Goal: Use online tool/utility: Utilize a website feature to perform a specific function

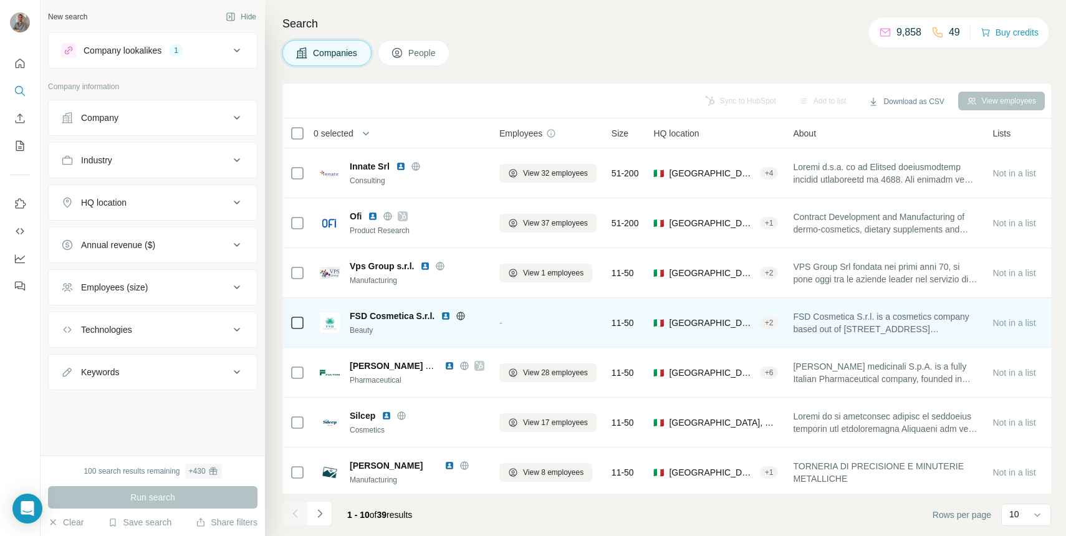
click at [385, 319] on span "FSD Cosmetica S.r.l." at bounding box center [392, 316] width 85 height 12
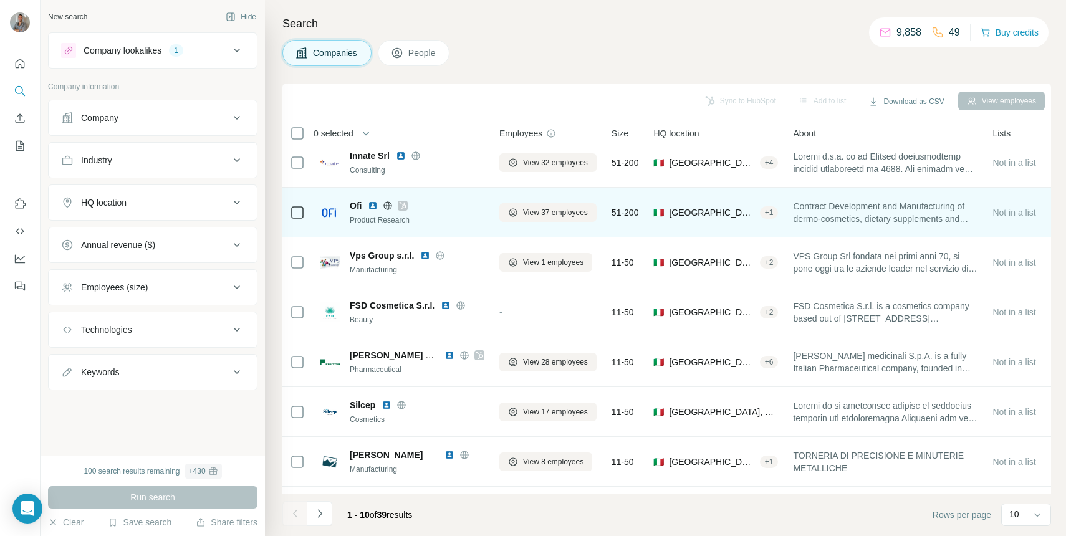
scroll to position [13, 0]
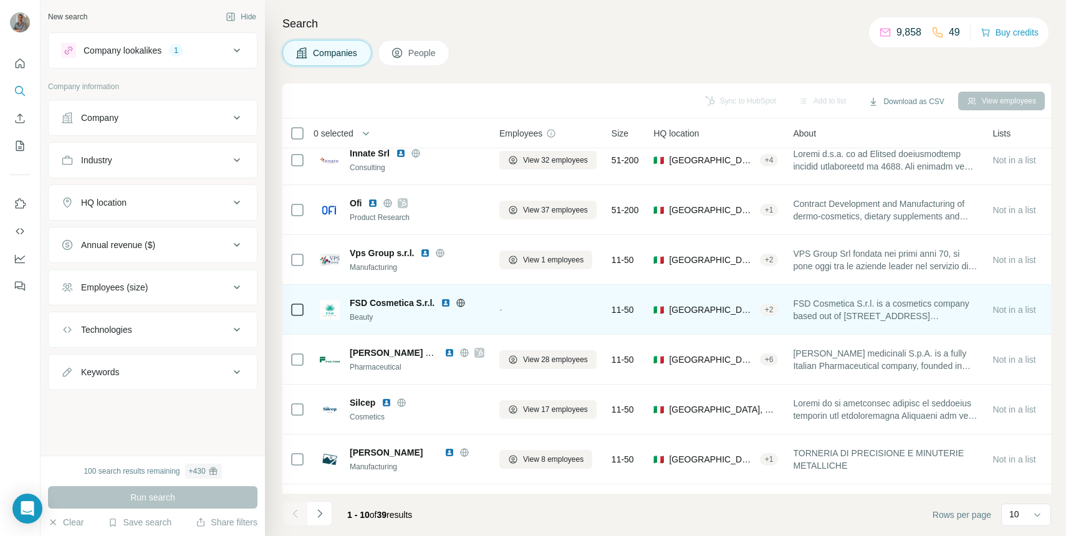
click at [447, 302] on img at bounding box center [446, 303] width 10 height 10
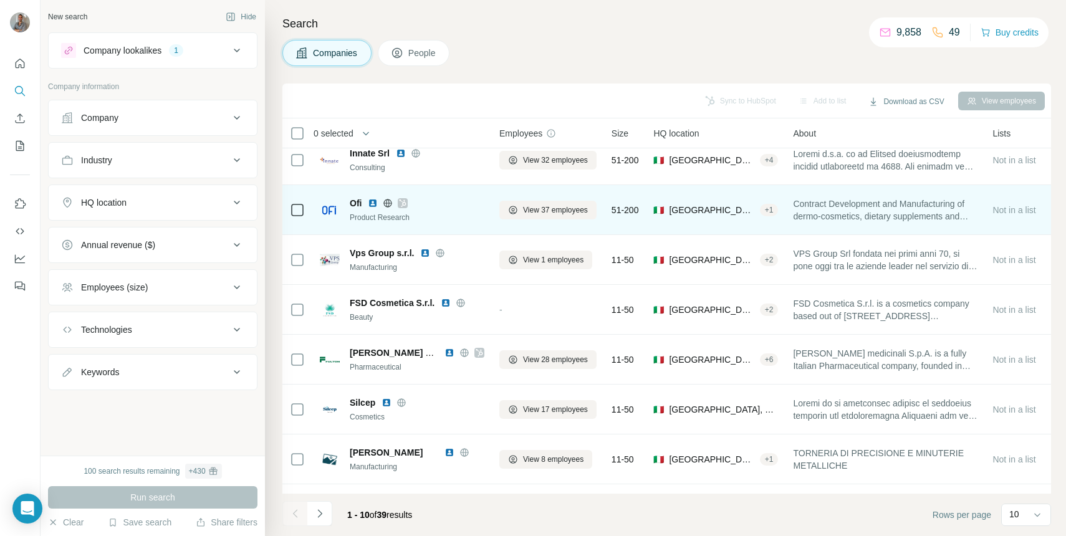
scroll to position [0, 0]
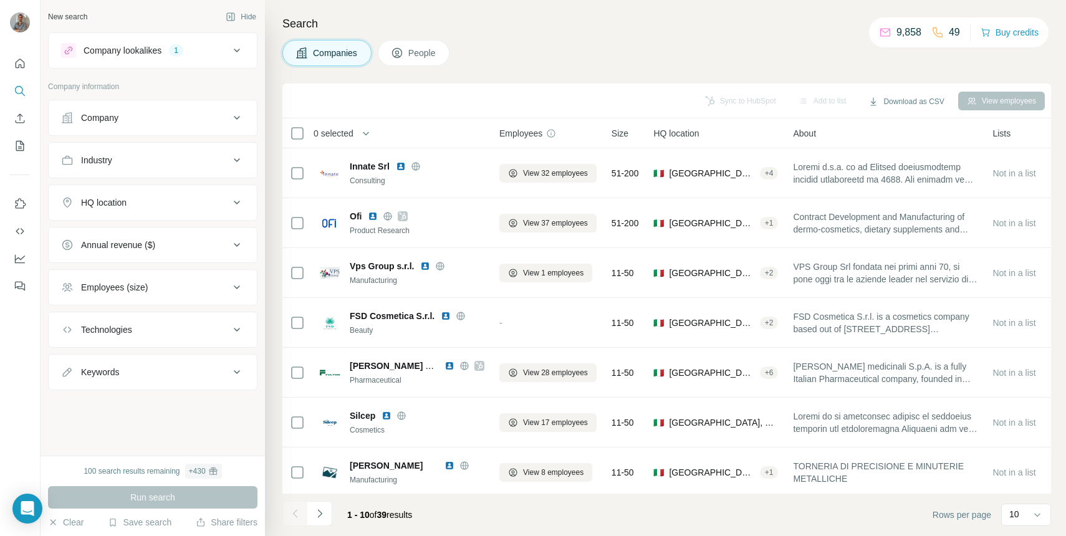
click at [168, 164] on div "Industry" at bounding box center [145, 160] width 168 height 12
click at [155, 188] on input at bounding box center [146, 192] width 154 height 14
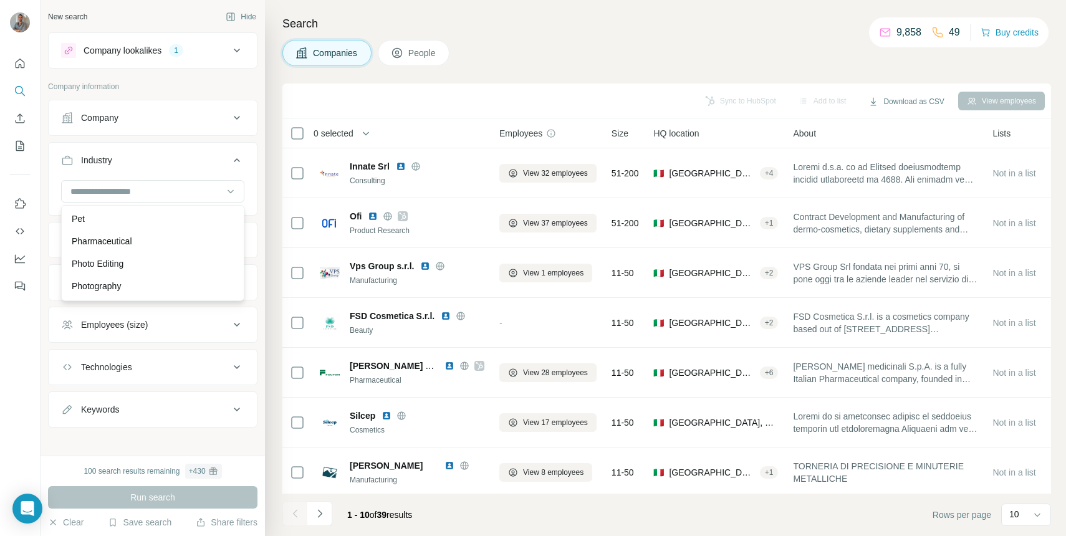
scroll to position [9558, 0]
click at [131, 241] on div "Pharmaceutical" at bounding box center [152, 233] width 177 height 22
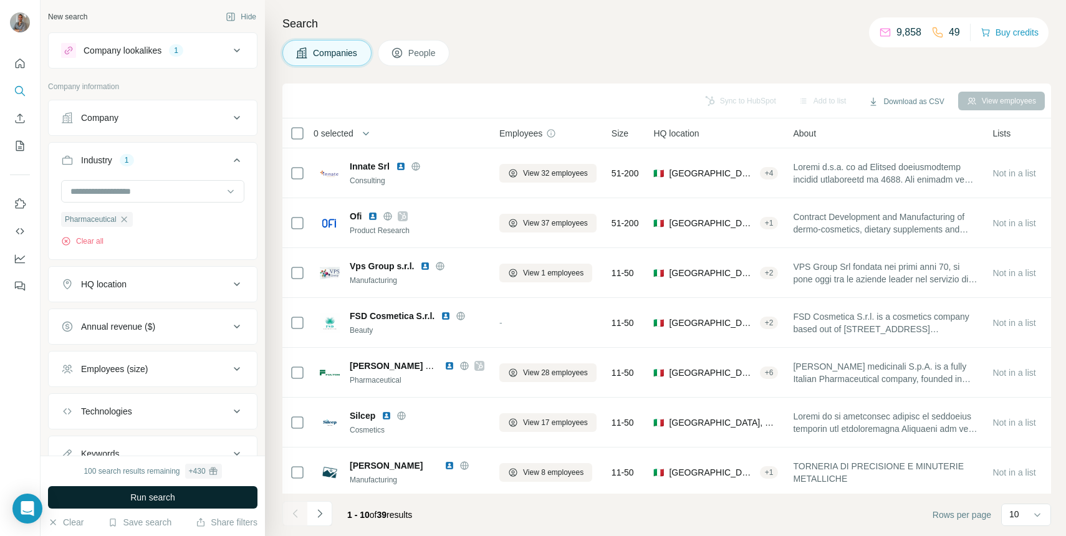
click at [111, 500] on button "Run search" at bounding box center [152, 497] width 209 height 22
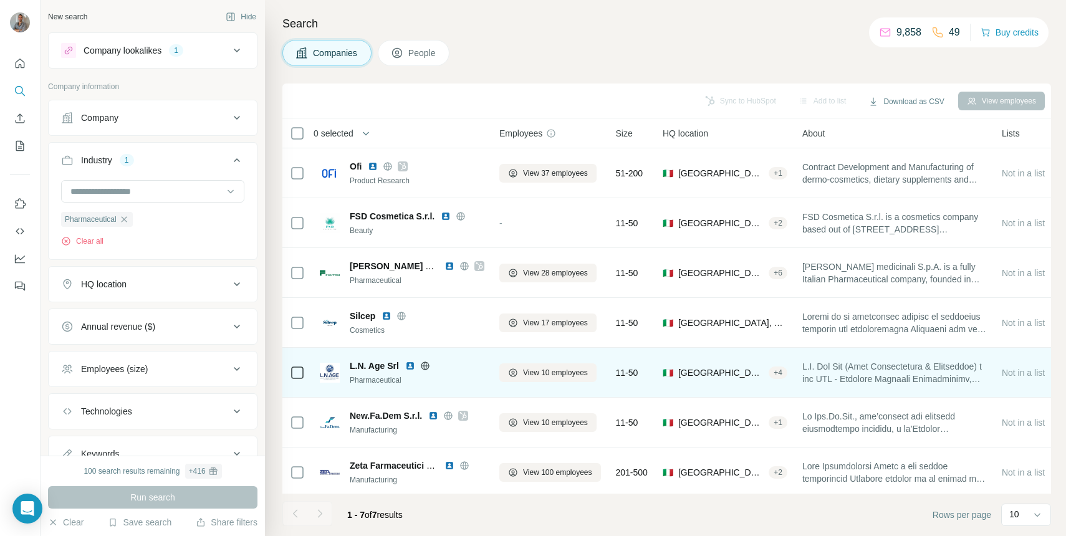
scroll to position [4, 0]
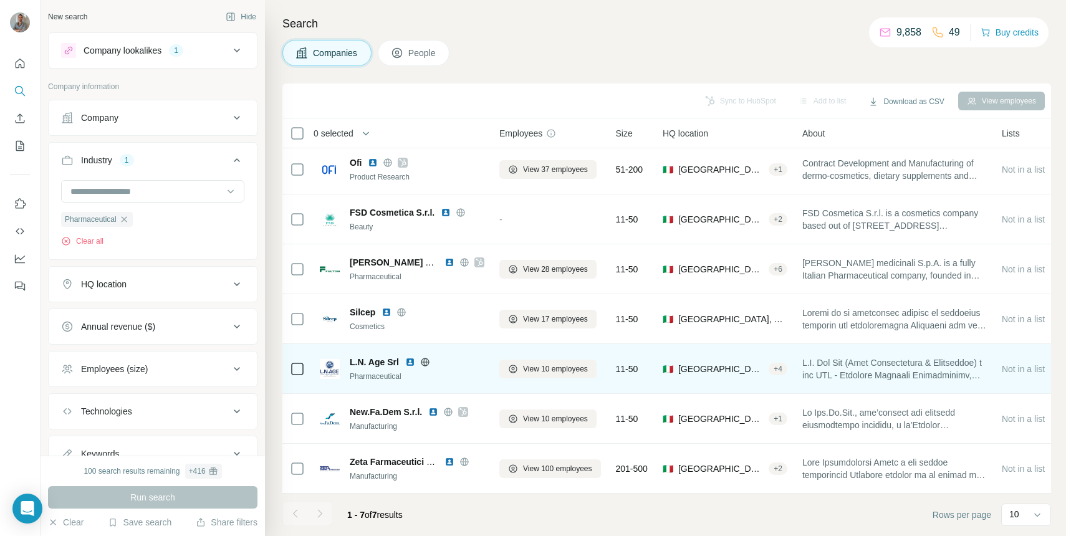
click at [412, 357] on img at bounding box center [410, 362] width 10 height 10
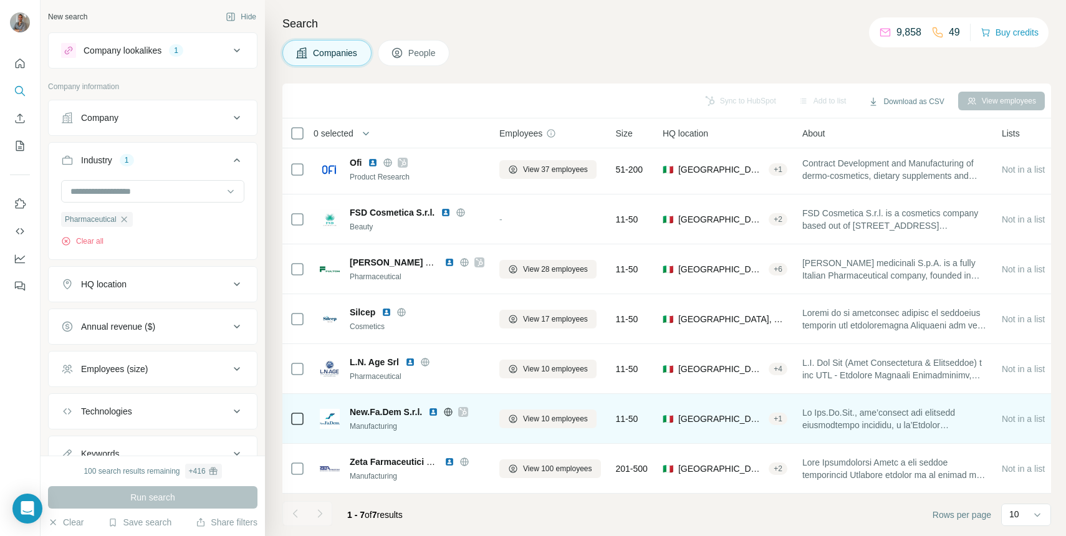
click at [432, 412] on img at bounding box center [433, 412] width 10 height 10
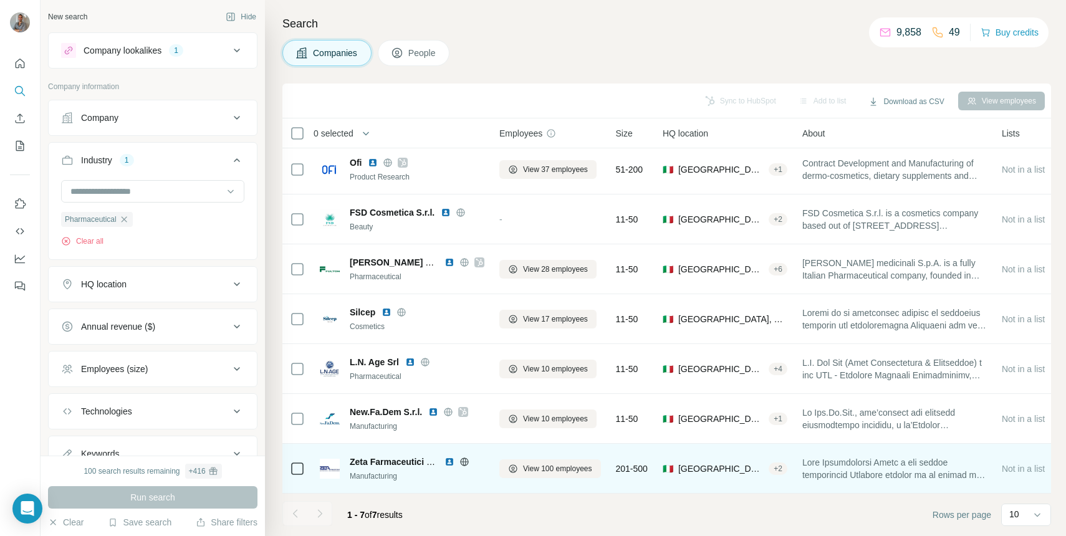
click at [452, 457] on img at bounding box center [449, 462] width 10 height 10
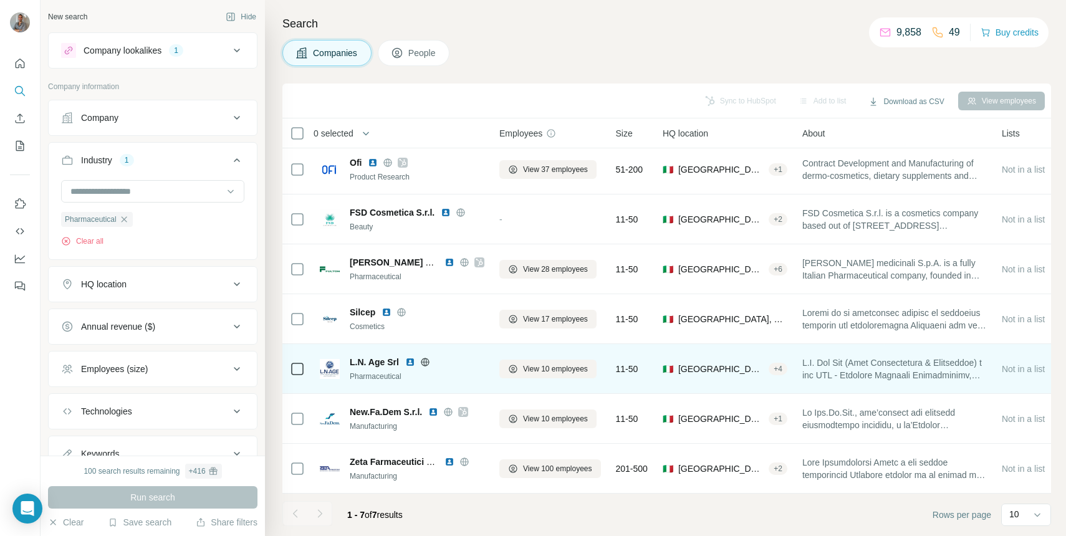
scroll to position [0, 0]
